Goal: Information Seeking & Learning: Learn about a topic

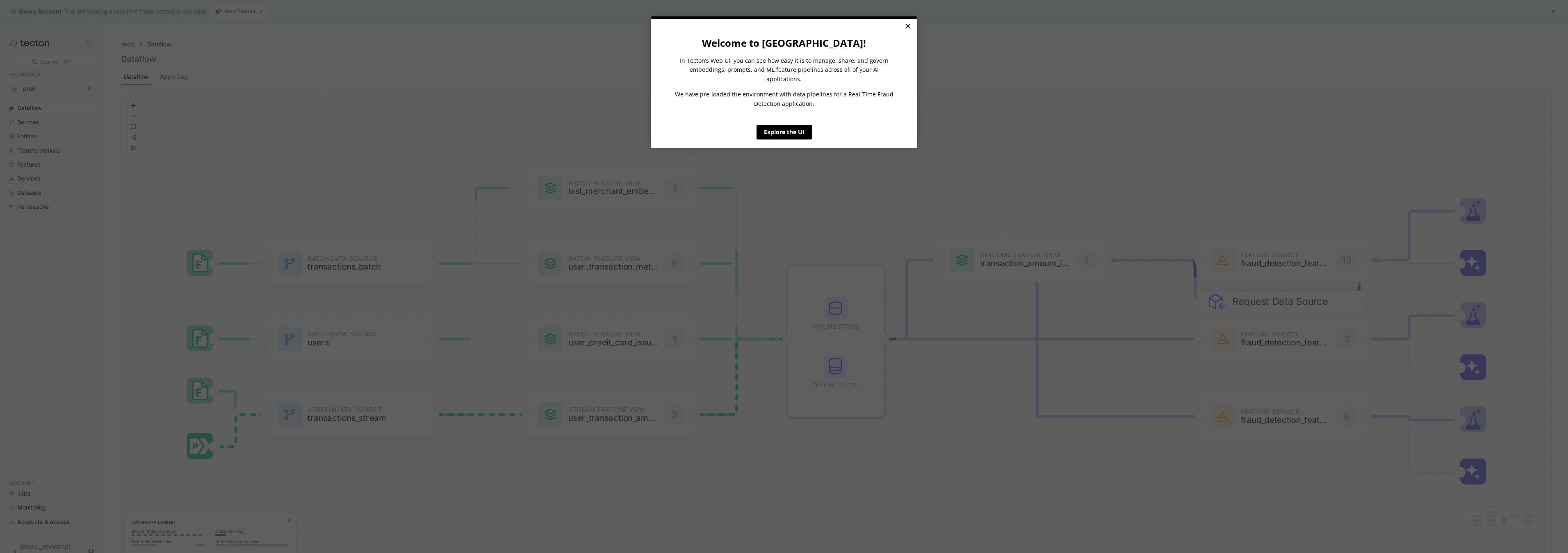
click at [909, 26] on link "×" at bounding box center [908, 27] width 15 height 15
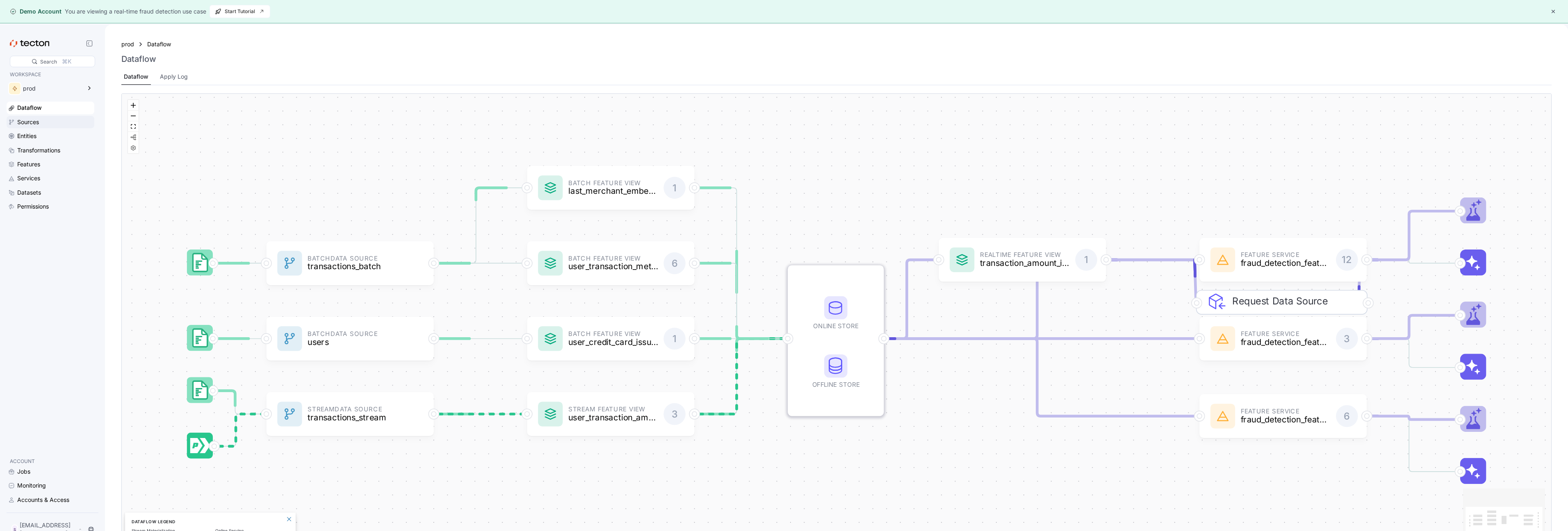
click at [31, 122] on div "Sources" at bounding box center [28, 122] width 22 height 9
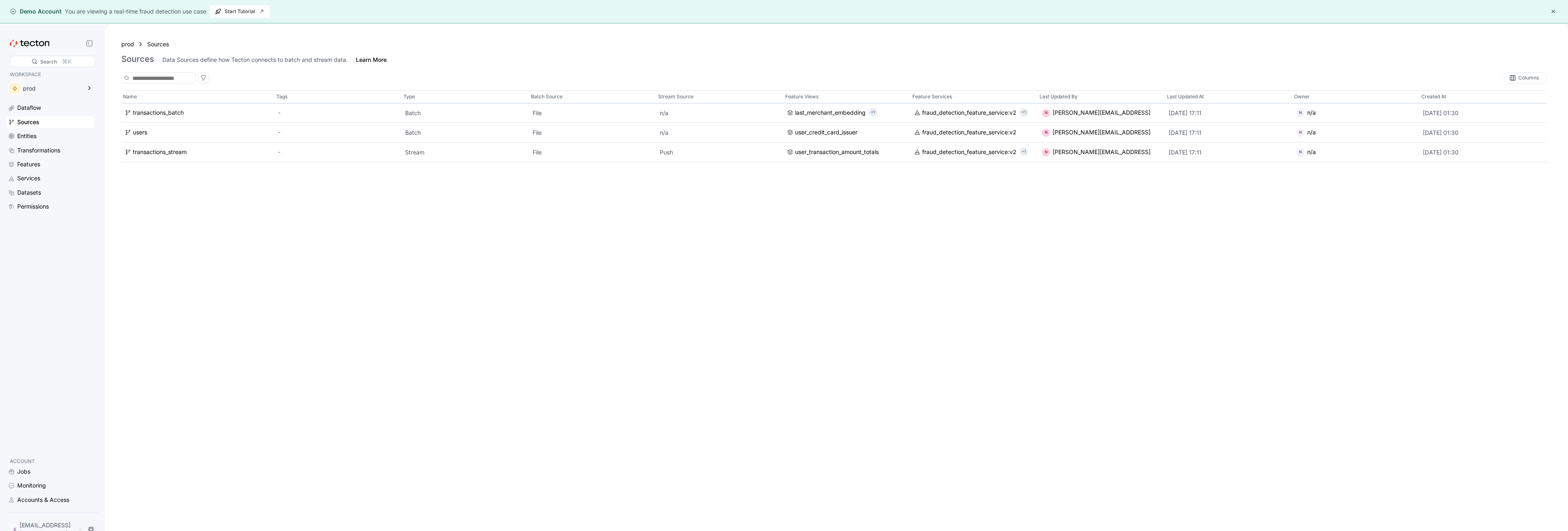
click at [229, 273] on div "Name Tags Type Batch Source Stream Source Feature Views Feature Services Last U…" at bounding box center [834, 319] width 1426 height 457
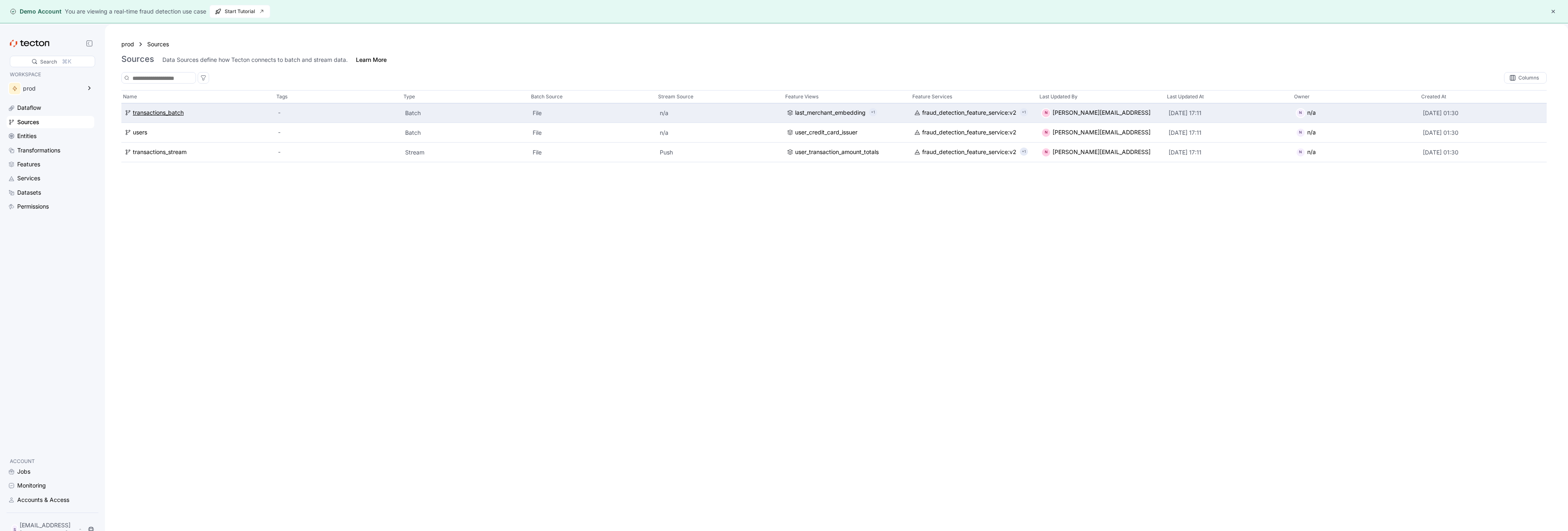
click at [161, 113] on div "transactions_batch" at bounding box center [158, 113] width 51 height 9
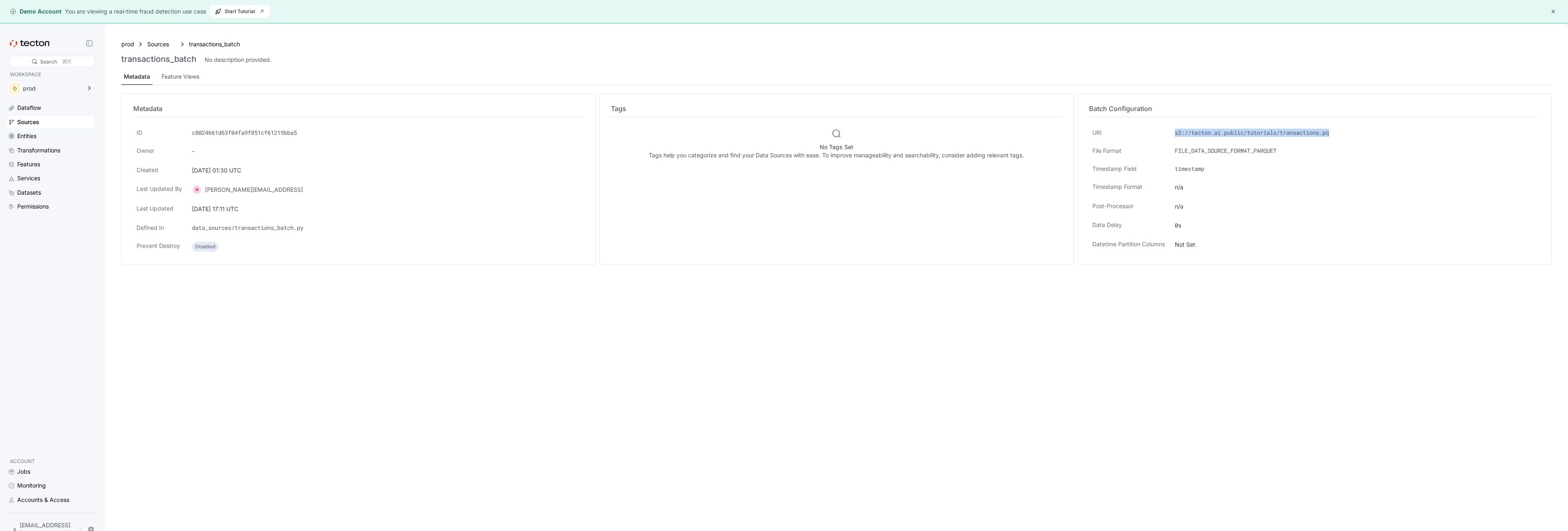
drag, startPoint x: 1340, startPoint y: 134, endPoint x: 1178, endPoint y: 133, distance: 162.0
click at [1175, 131] on div "s3://tecton.ai.public/tutorials/transactions.pq" at bounding box center [1356, 133] width 368 height 15
drag, startPoint x: 1299, startPoint y: 150, endPoint x: 1136, endPoint y: 145, distance: 163.1
click at [0, 0] on div "File Format FILE_DATA_SOURCE_FORMAT_PARQUET" at bounding box center [0, 0] width 0 height 0
click at [171, 77] on div "Feature Views" at bounding box center [180, 77] width 38 height 9
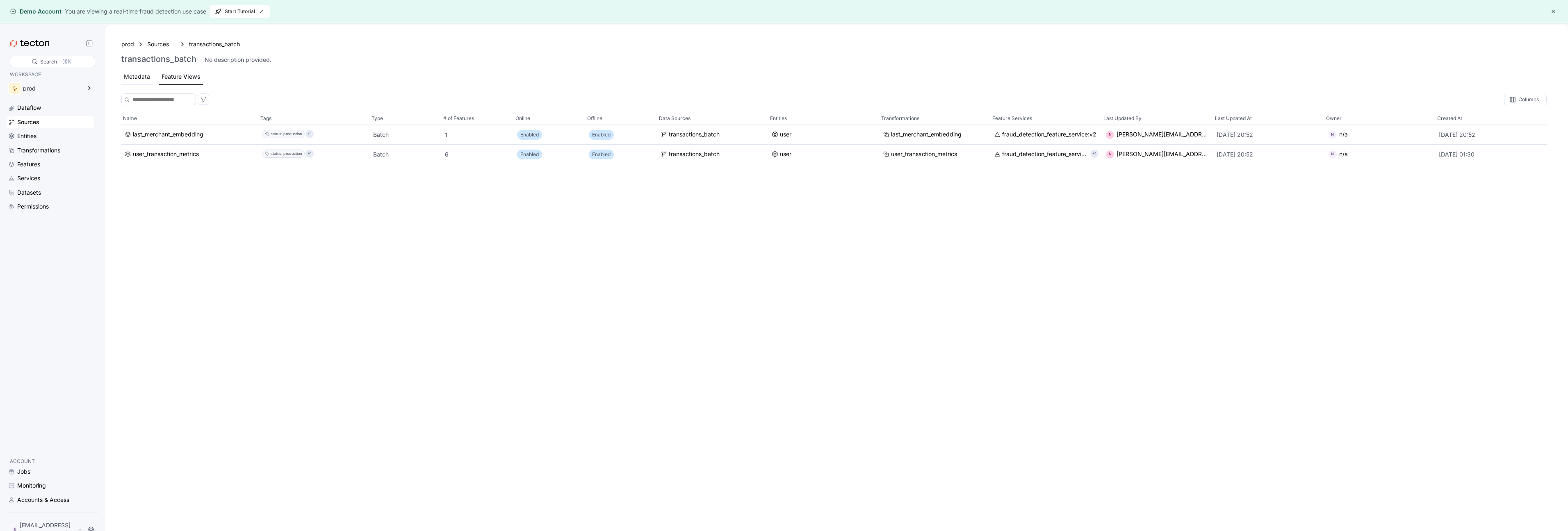
click at [144, 75] on div "Metadata" at bounding box center [136, 77] width 26 height 9
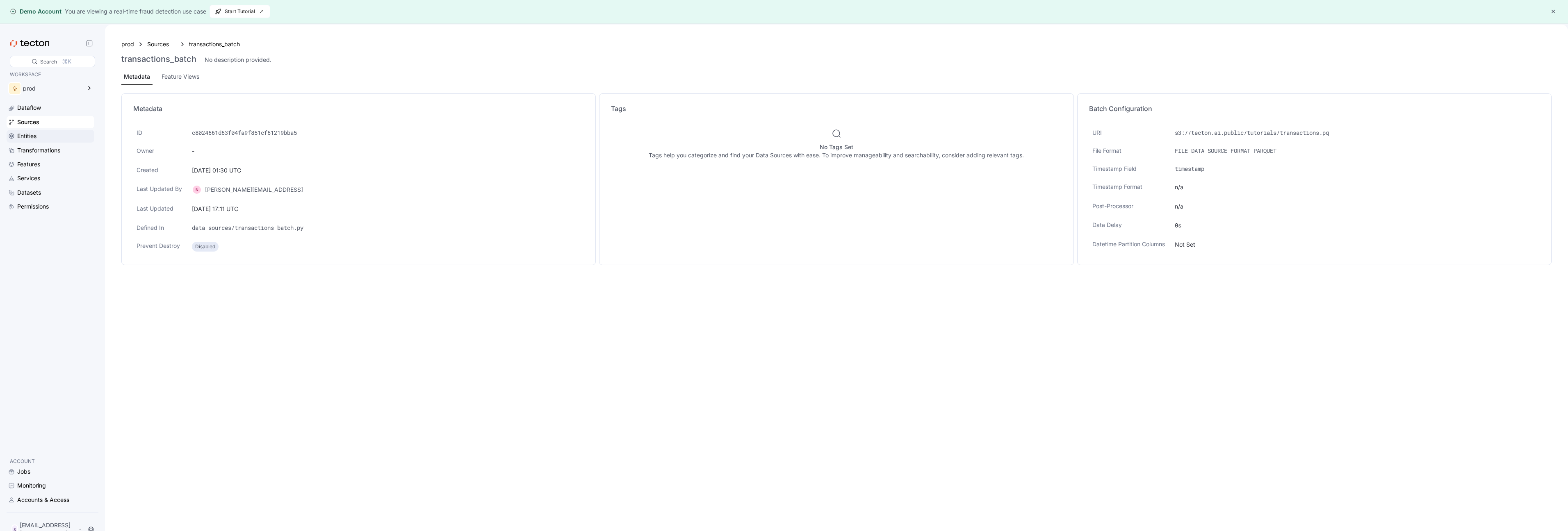
click at [23, 135] on div "Entities" at bounding box center [27, 136] width 19 height 9
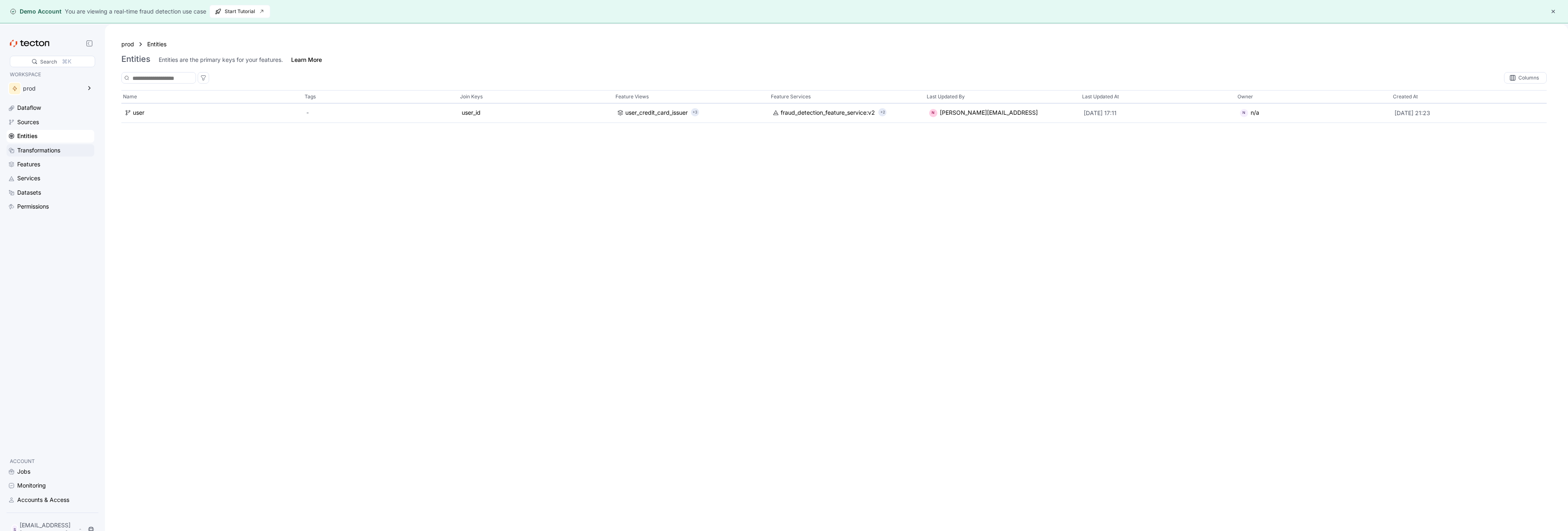
click at [41, 150] on div "Transformations" at bounding box center [38, 150] width 43 height 9
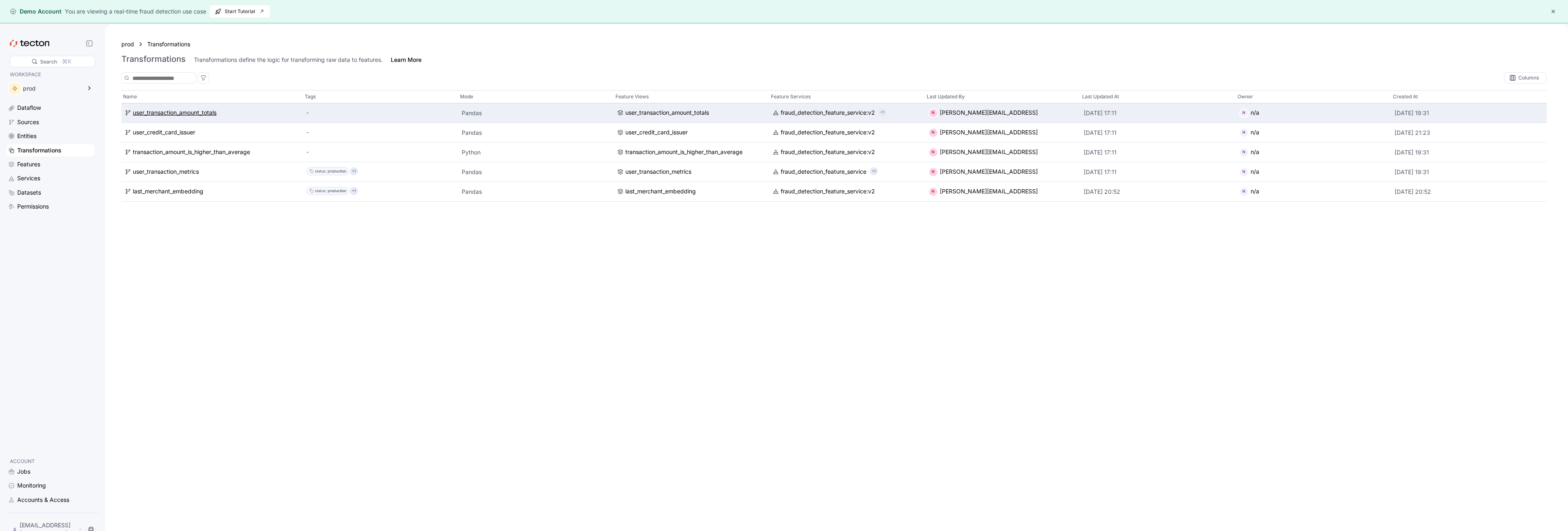
click at [211, 112] on div "user_transaction_amount_totals" at bounding box center [174, 113] width 83 height 9
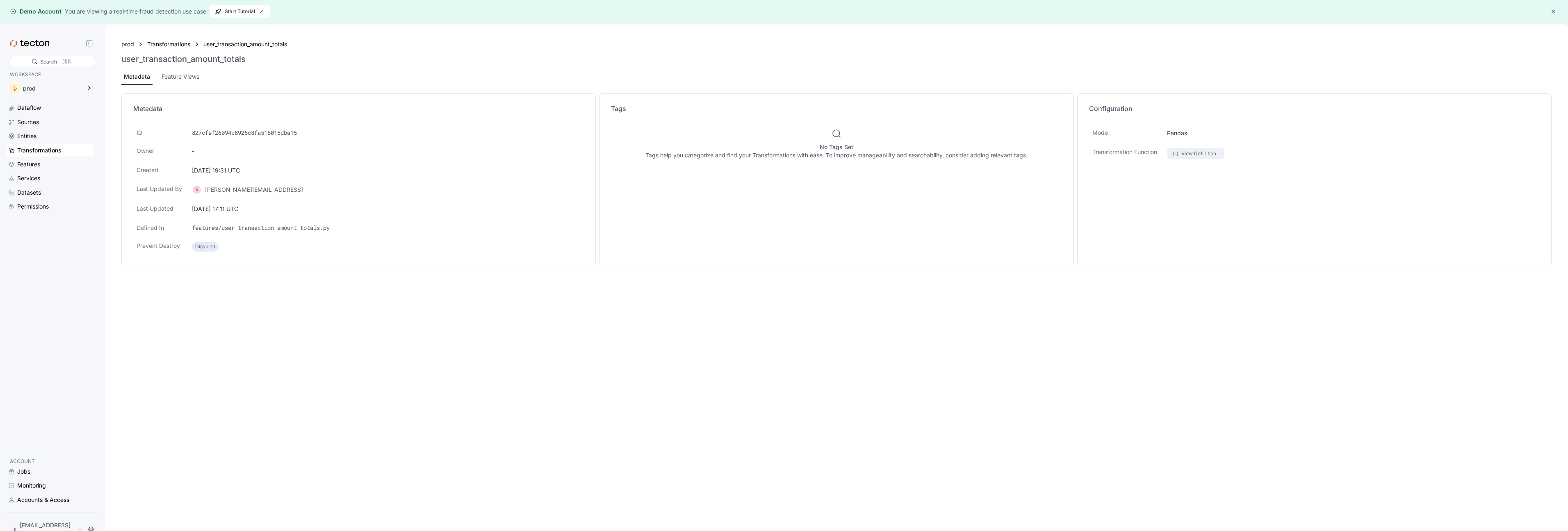
click at [1192, 153] on div "View Definition" at bounding box center [1199, 153] width 35 height 8
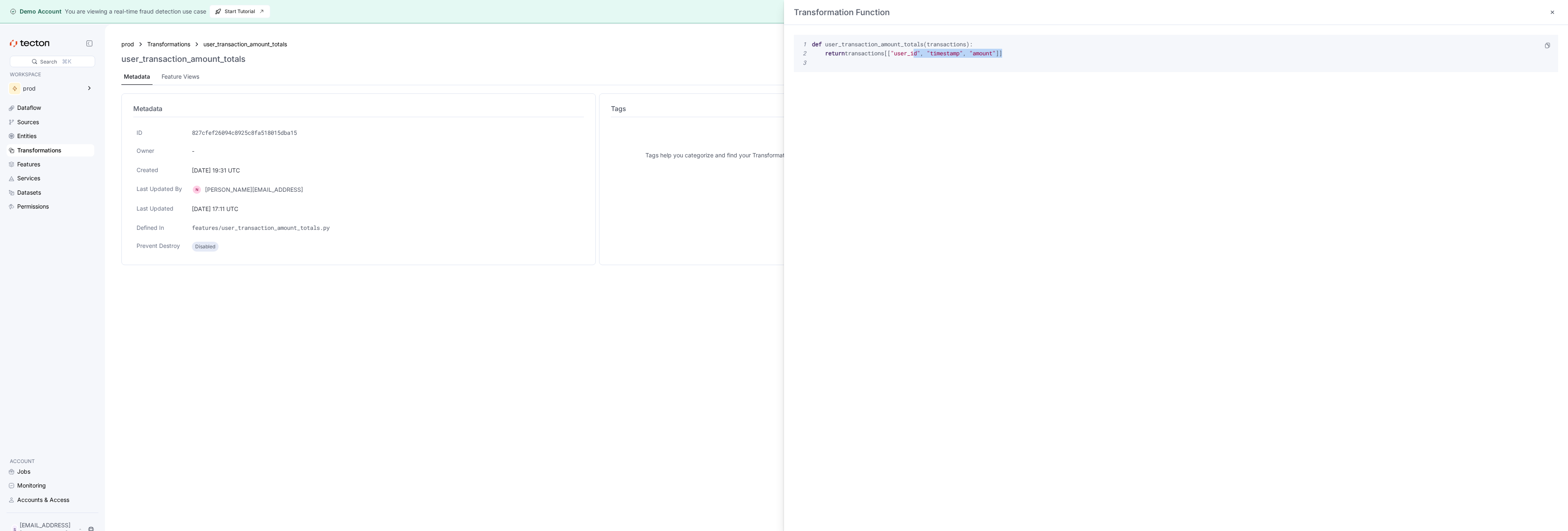
drag, startPoint x: 1018, startPoint y: 55, endPoint x: 920, endPoint y: 53, distance: 98.0
click at [921, 53] on pre "1 def user_transaction_amount_totals ( transactions ) : 2 return transactions […" at bounding box center [1168, 53] width 740 height 27
drag, startPoint x: 900, startPoint y: 52, endPoint x: 1014, endPoint y: 53, distance: 114.0
click at [1002, 53] on span "2 return transactions [ [ "user_id" , "timestamp" , "amount" ] ]" at bounding box center [900, 53] width 203 height 8
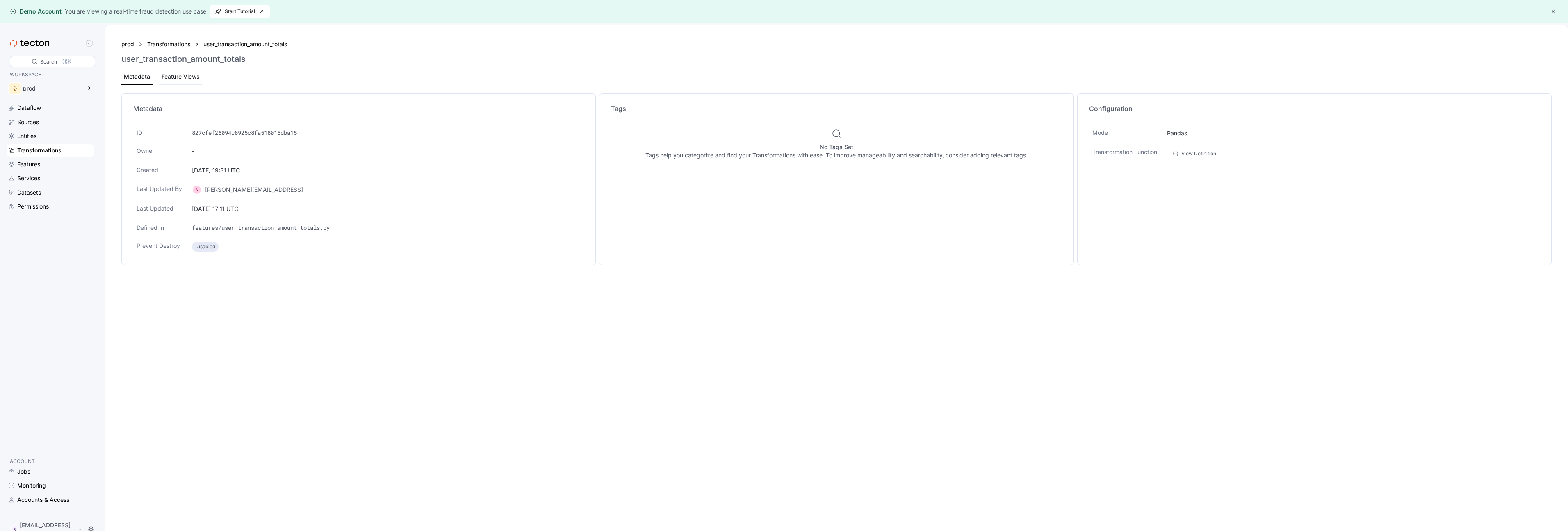
click at [172, 77] on div "Feature Views" at bounding box center [180, 77] width 38 height 9
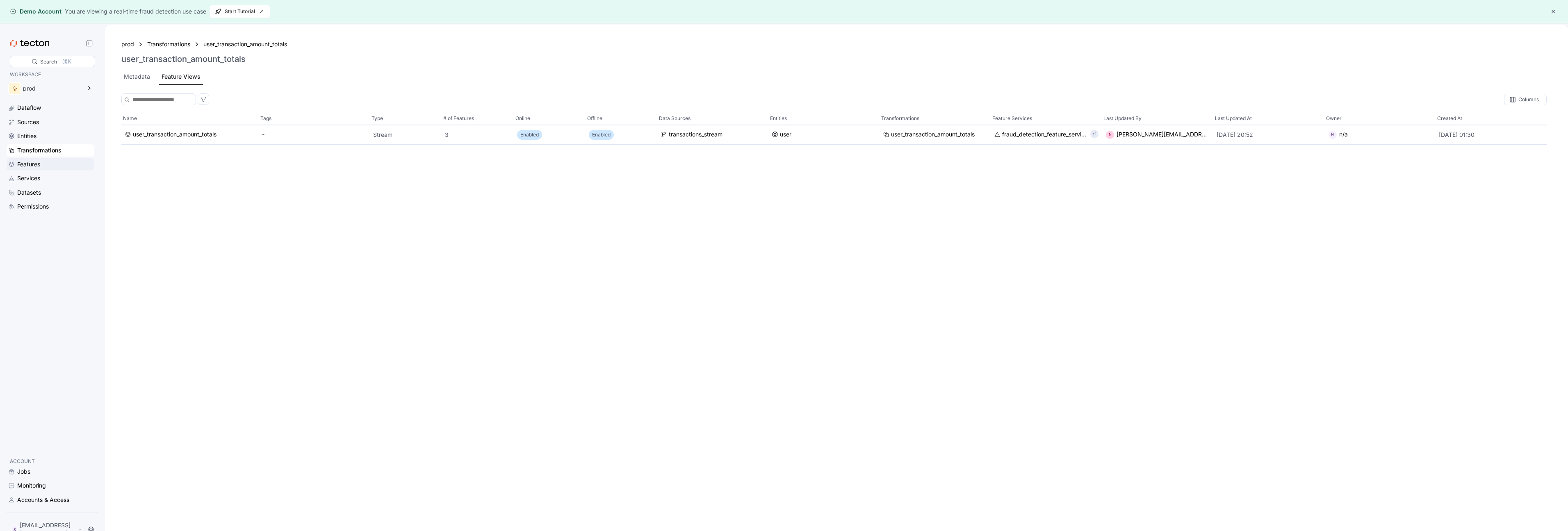
click at [35, 164] on div "Features" at bounding box center [29, 164] width 23 height 9
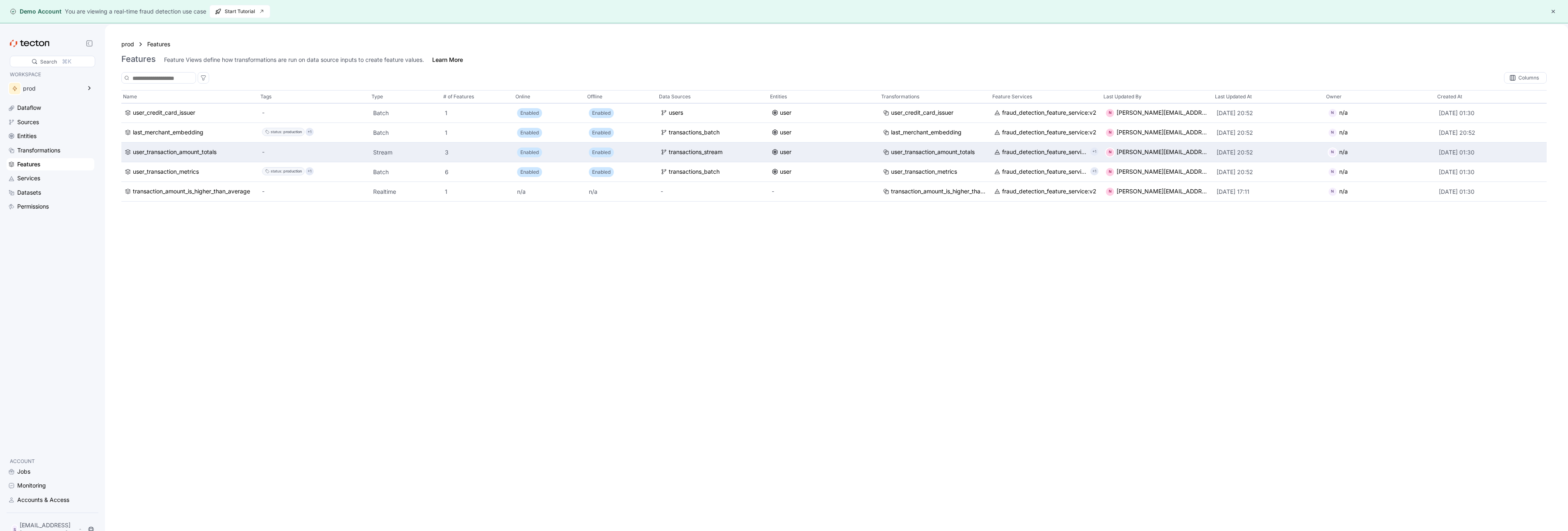
drag, startPoint x: 394, startPoint y: 154, endPoint x: 365, endPoint y: 154, distance: 29.0
click at [365, 154] on div "user_transaction_amount_totals - Stream 3 Enabled Enabled transactions_stream u…" at bounding box center [834, 152] width 1426 height 19
click at [185, 153] on div "user_transaction_amount_totals" at bounding box center [174, 152] width 83 height 9
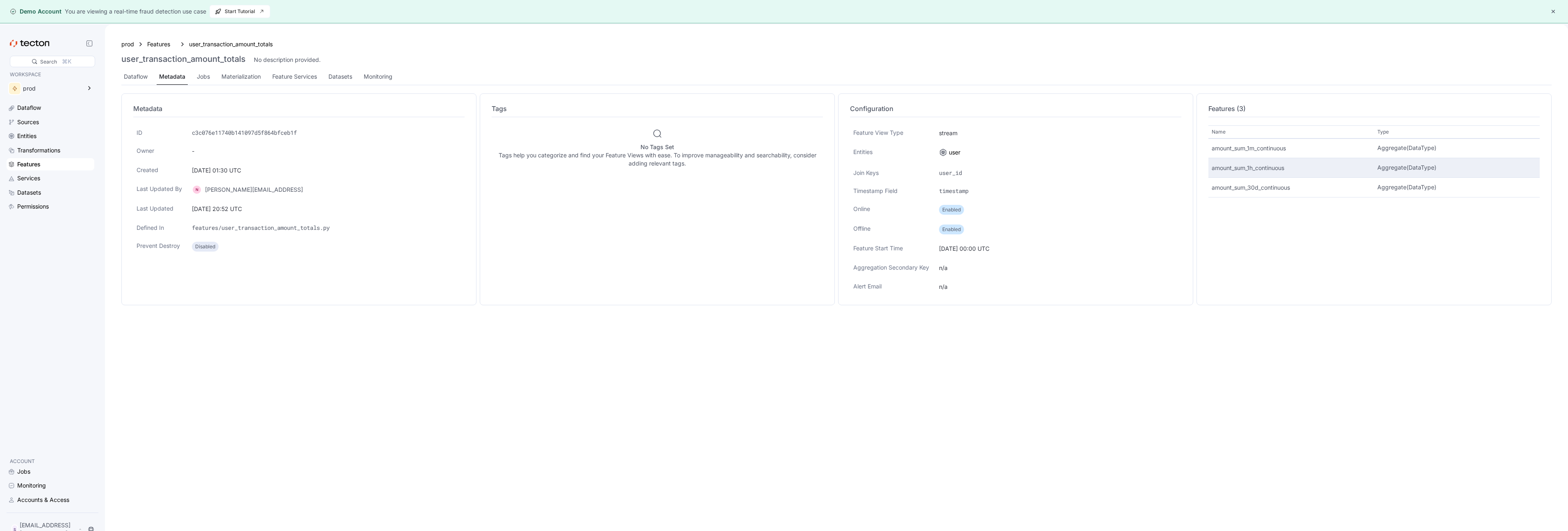
drag, startPoint x: 1211, startPoint y: 146, endPoint x: 1269, endPoint y: 160, distance: 59.7
click at [1269, 161] on div "Name Type amount_sum_1m_continuous Aggregate(DataType) amount_sum_1h_continuous…" at bounding box center [1374, 164] width 331 height 78
drag, startPoint x: 966, startPoint y: 209, endPoint x: 938, endPoint y: 210, distance: 28.0
click at [938, 210] on div "Enabled" at bounding box center [1059, 209] width 246 height 16
drag, startPoint x: 965, startPoint y: 230, endPoint x: 937, endPoint y: 229, distance: 28.0
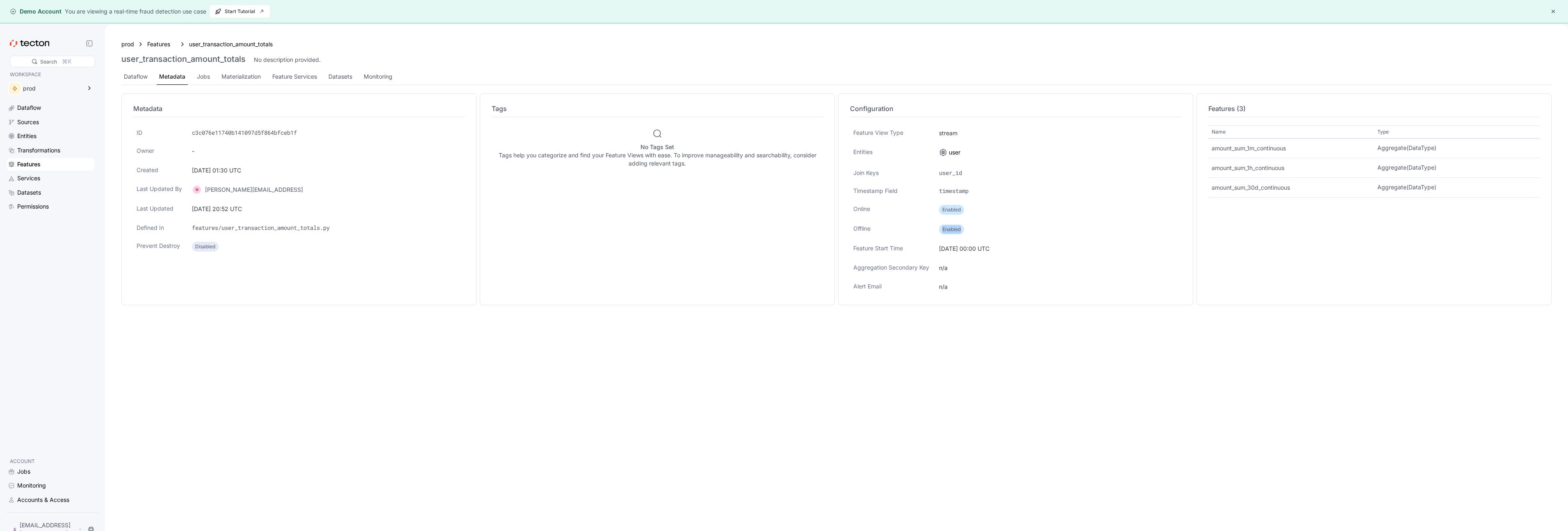
click at [937, 229] on div "Enabled" at bounding box center [1059, 229] width 246 height 16
click at [200, 78] on div "Jobs" at bounding box center [203, 77] width 13 height 9
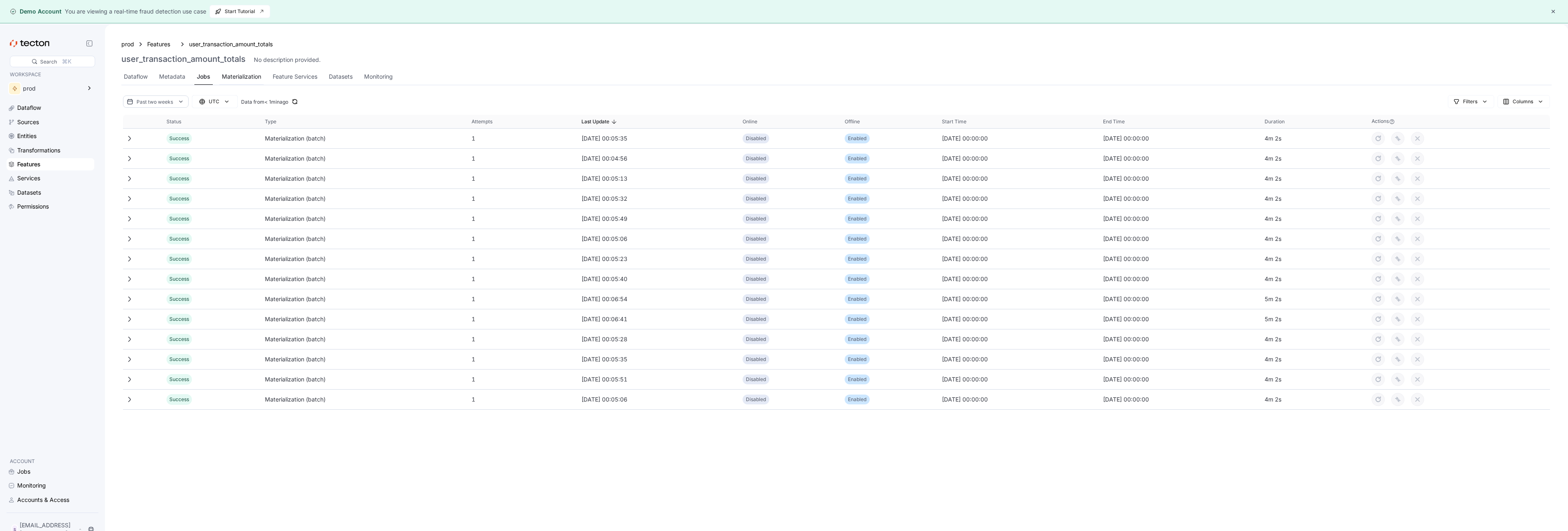
click at [237, 75] on div "Materialization" at bounding box center [241, 77] width 40 height 9
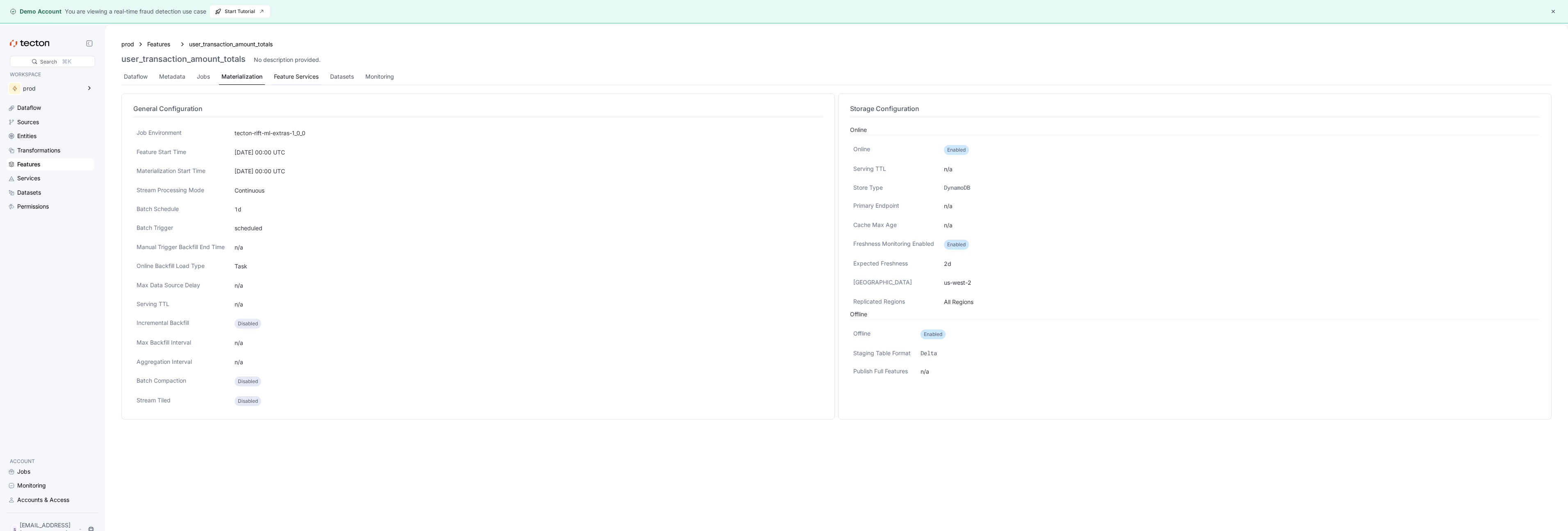
click at [284, 75] on div "Feature Services" at bounding box center [296, 77] width 44 height 9
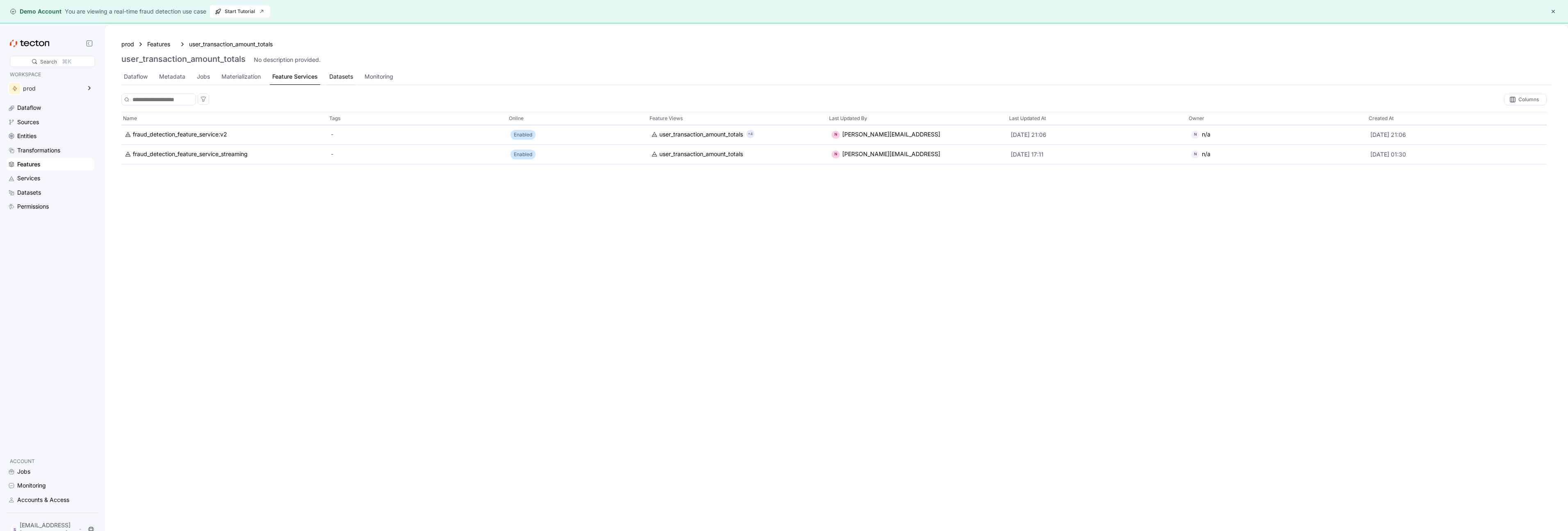
click at [331, 75] on div "Datasets" at bounding box center [341, 77] width 24 height 9
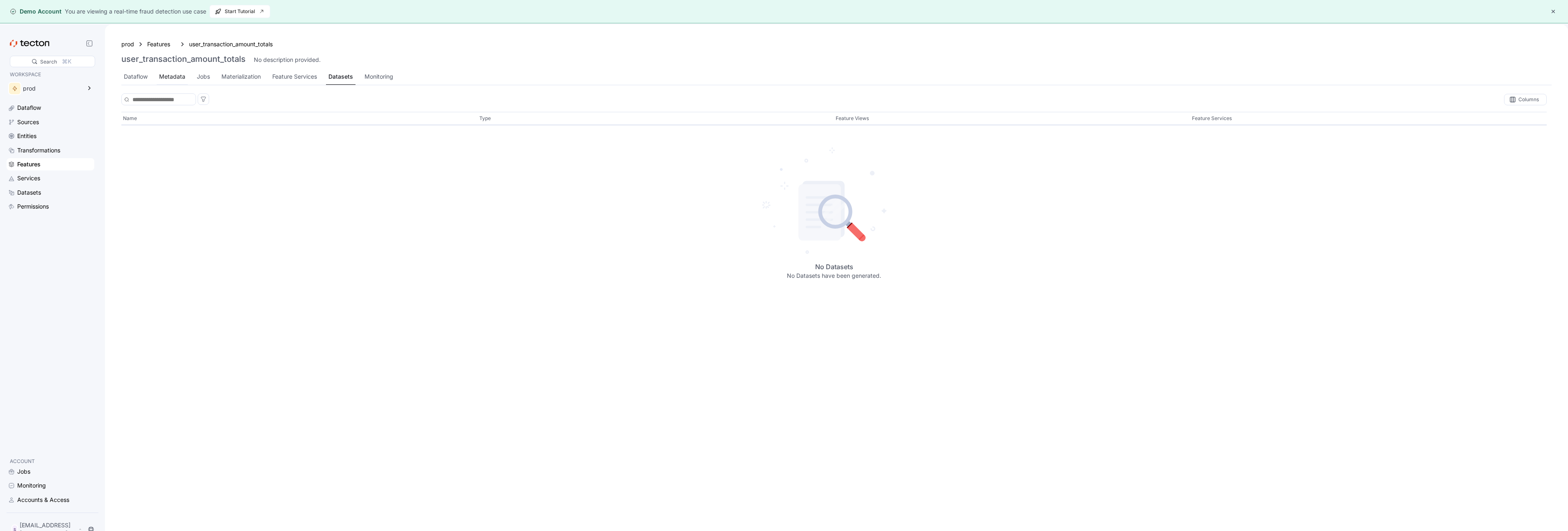
click at [181, 77] on div "Metadata" at bounding box center [172, 77] width 26 height 9
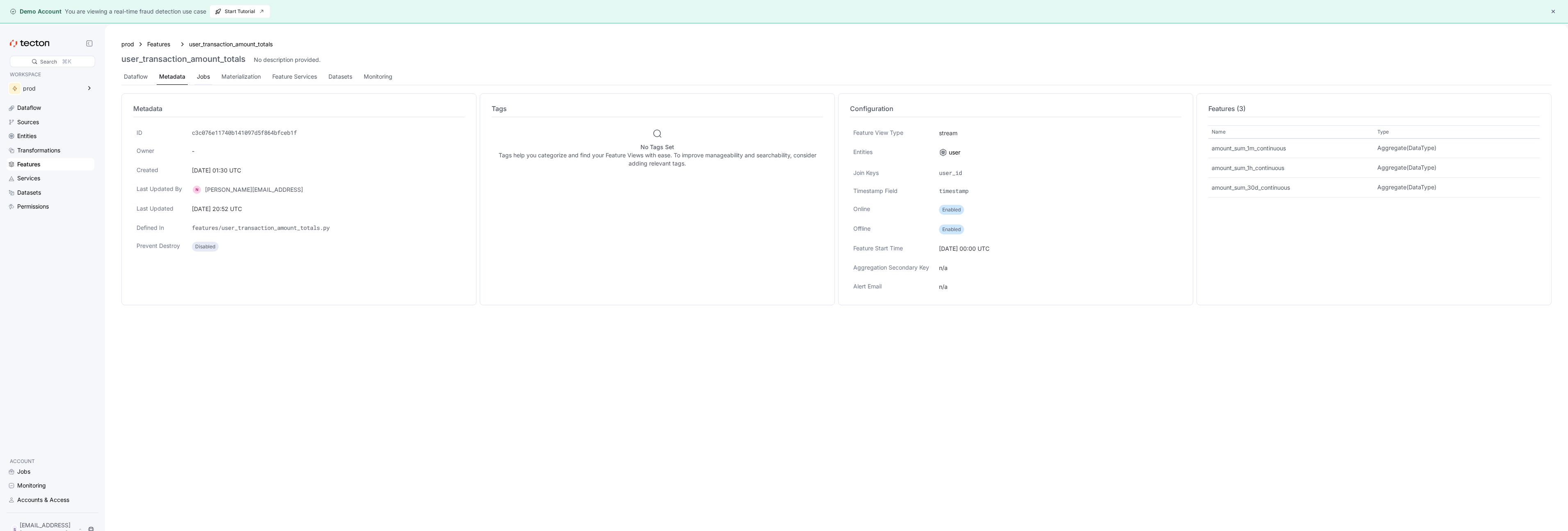
click at [210, 76] on div "Jobs" at bounding box center [203, 77] width 18 height 16
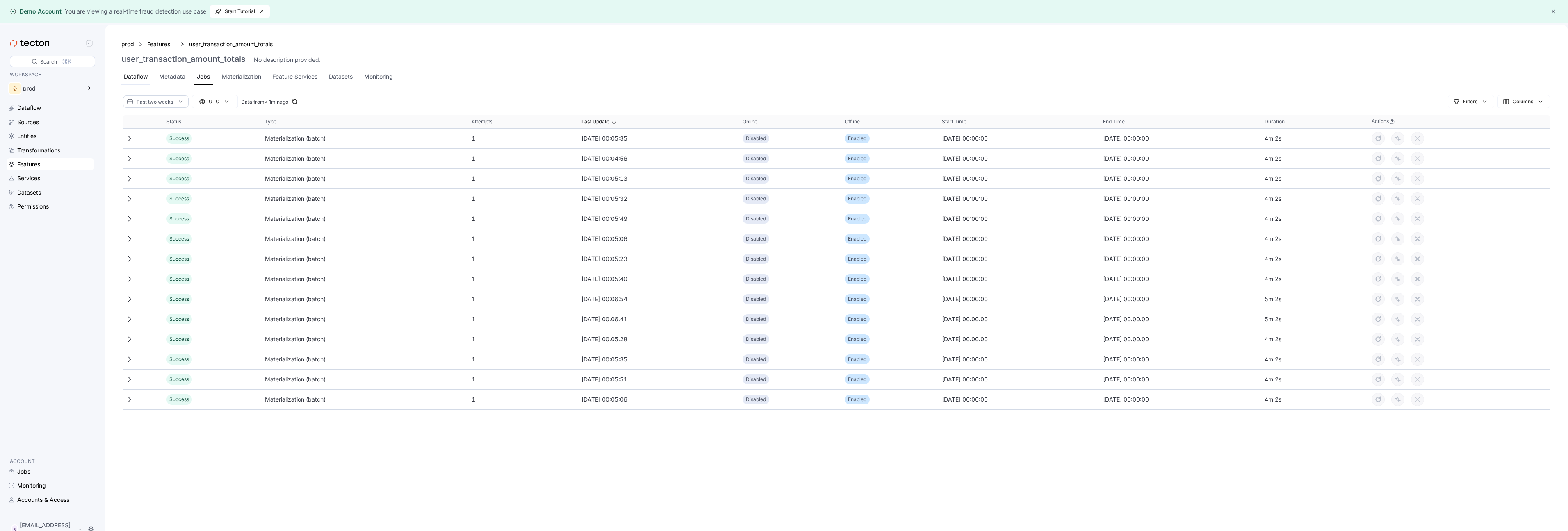
click at [142, 76] on div "Dataflow" at bounding box center [135, 77] width 24 height 9
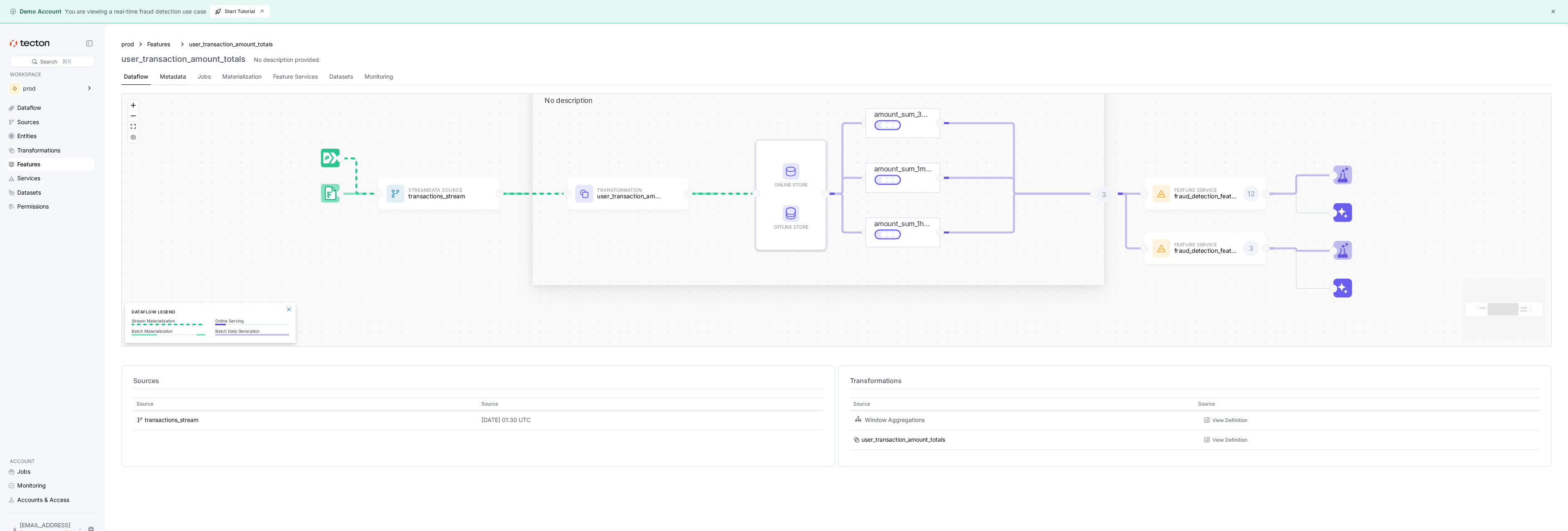
click at [182, 79] on div "Metadata" at bounding box center [173, 77] width 26 height 9
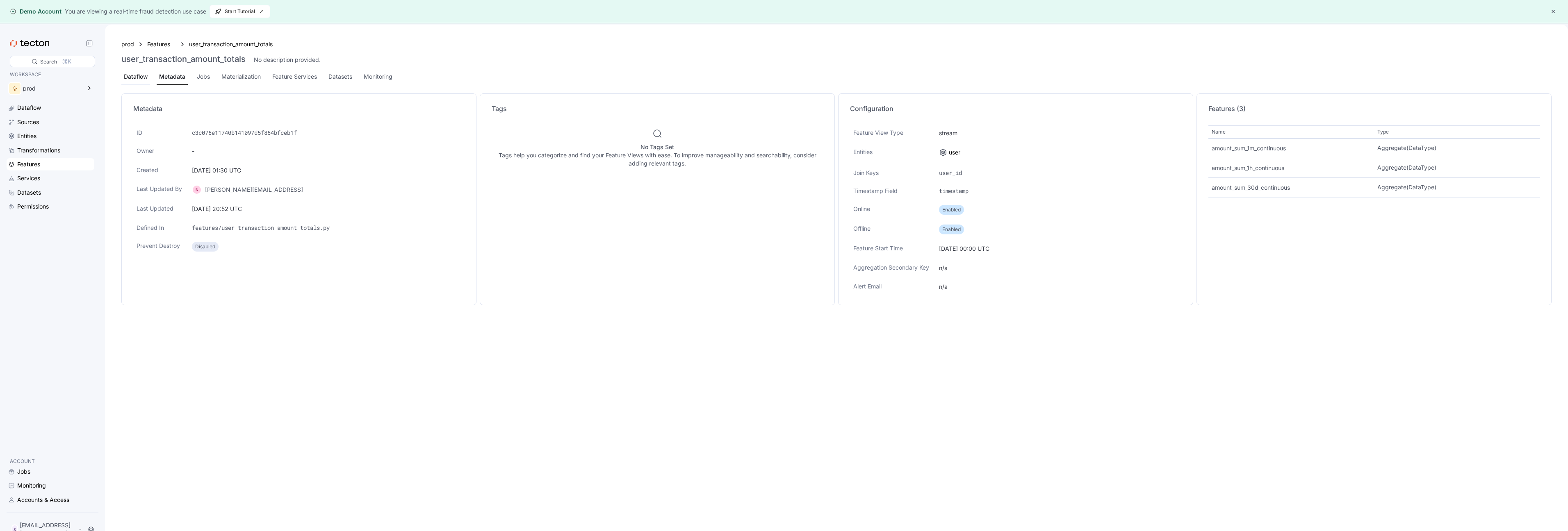
click at [131, 80] on div "Dataflow" at bounding box center [135, 77] width 24 height 9
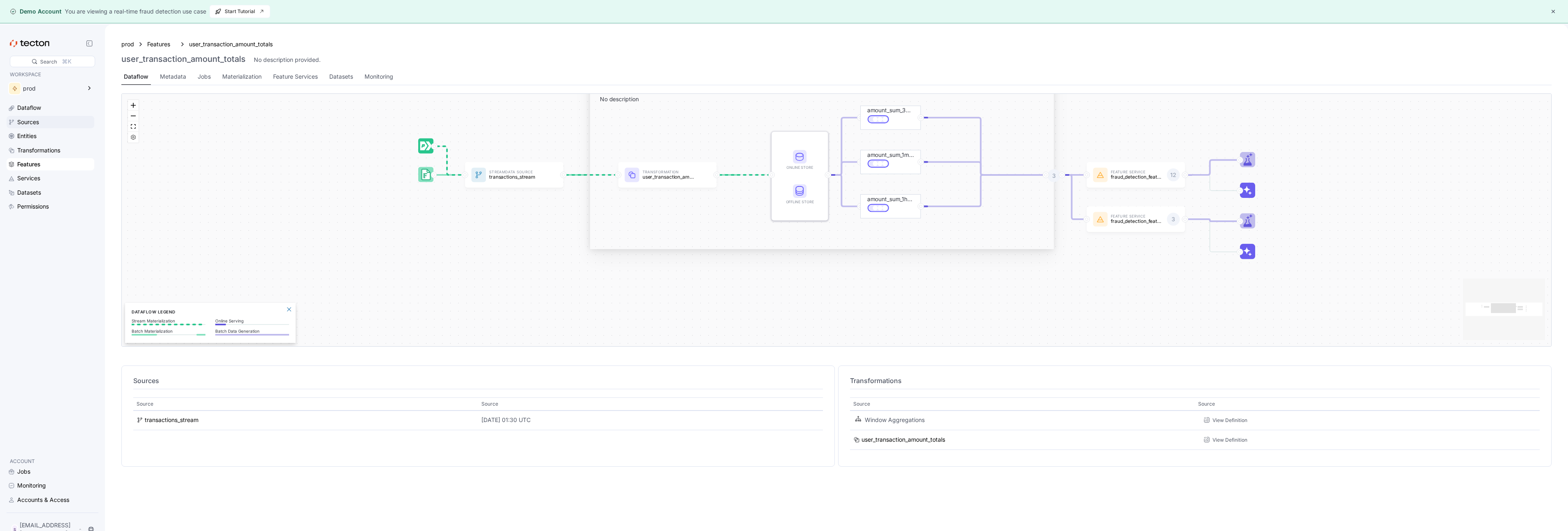
click at [27, 123] on div "Sources" at bounding box center [28, 122] width 22 height 9
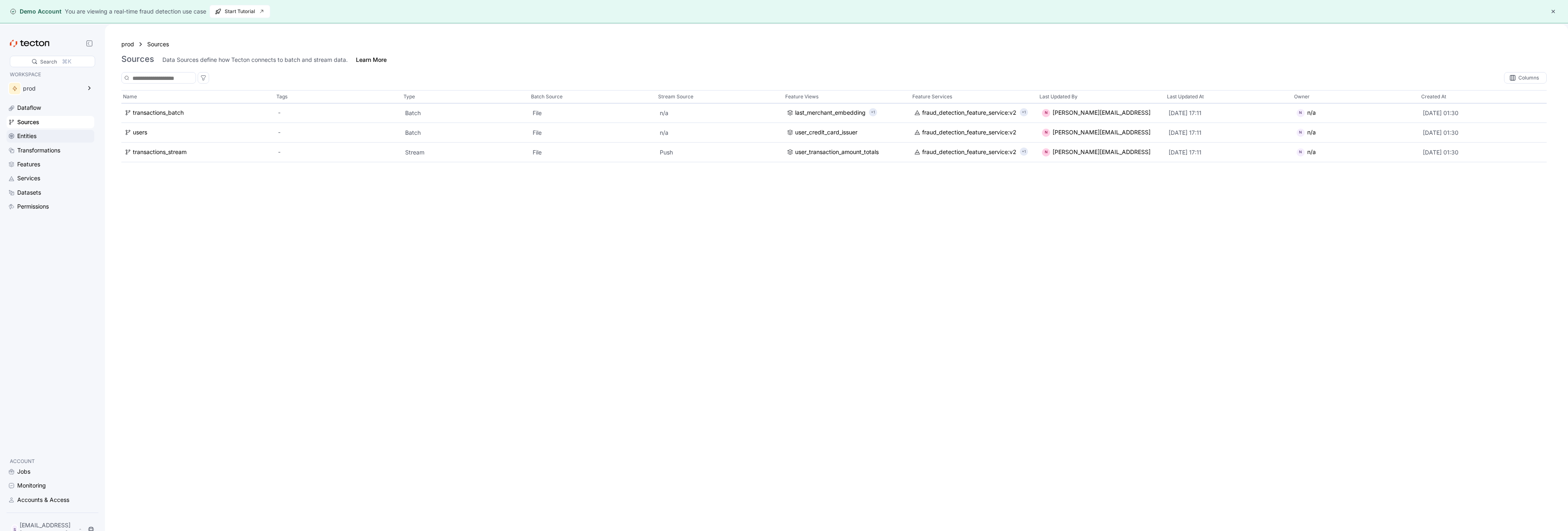
click at [36, 136] on div "Entities" at bounding box center [27, 136] width 19 height 9
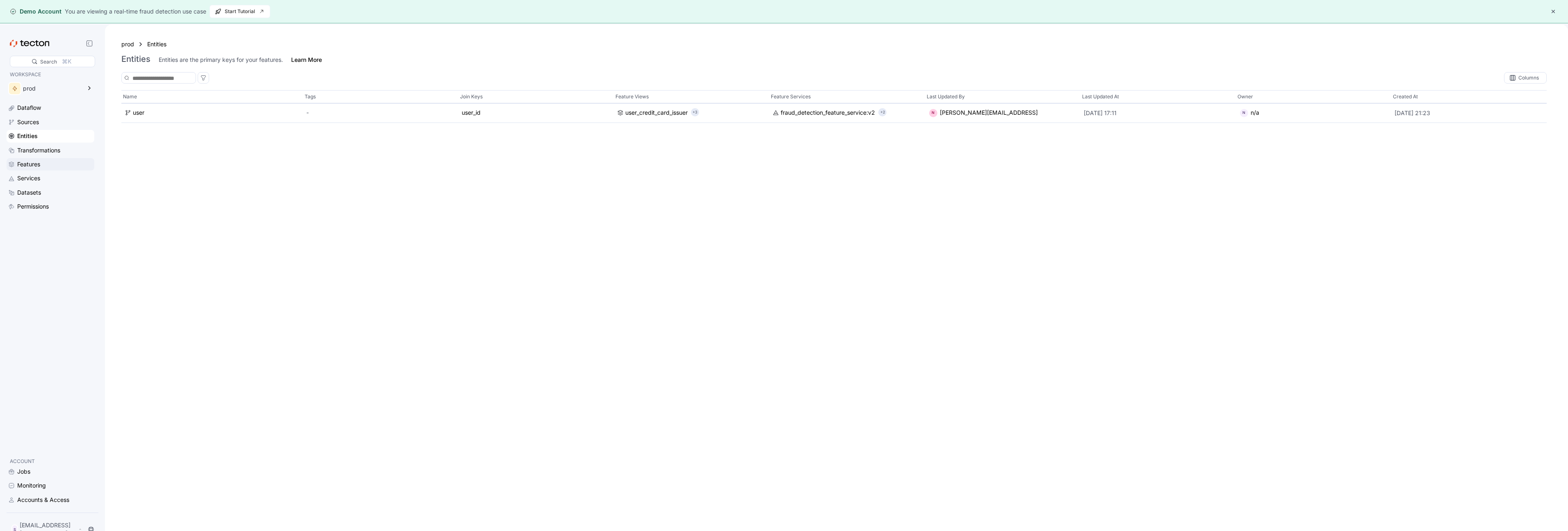
click at [35, 165] on div "Features" at bounding box center [29, 164] width 23 height 9
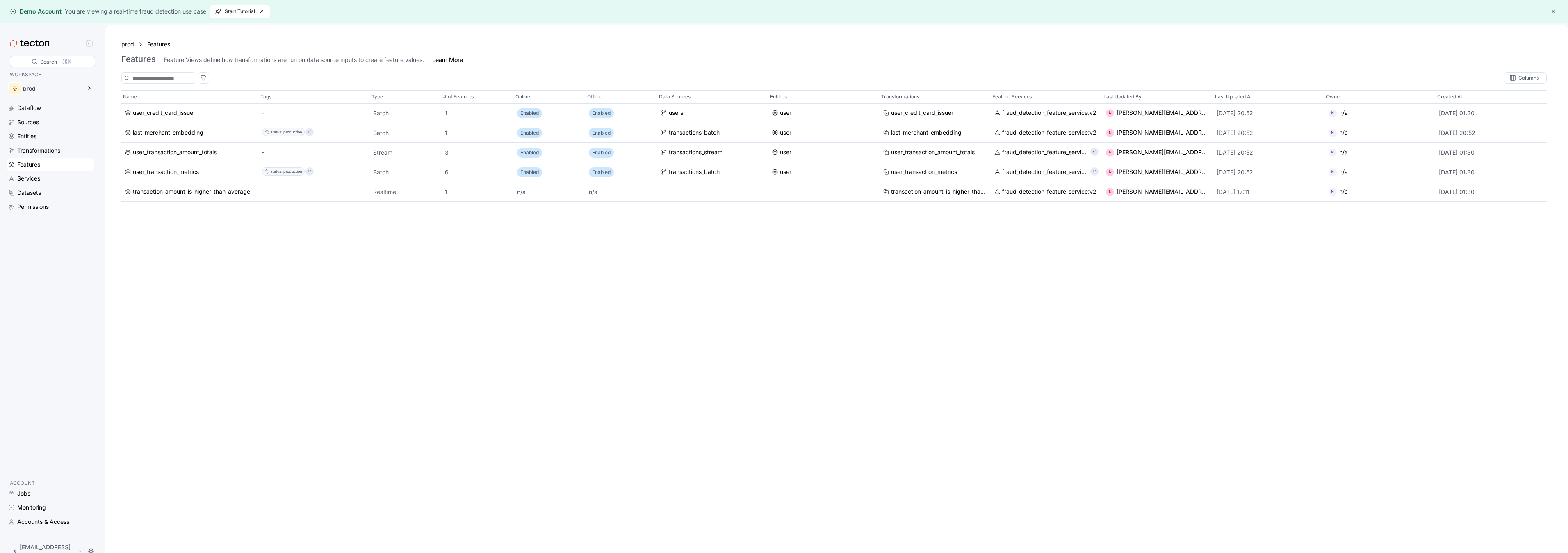
click at [584, 317] on div "Name Tags Type # of Features Online Offline Data Sources Entities Transformatio…" at bounding box center [834, 329] width 1426 height 479
